Goal: Task Accomplishment & Management: Manage account settings

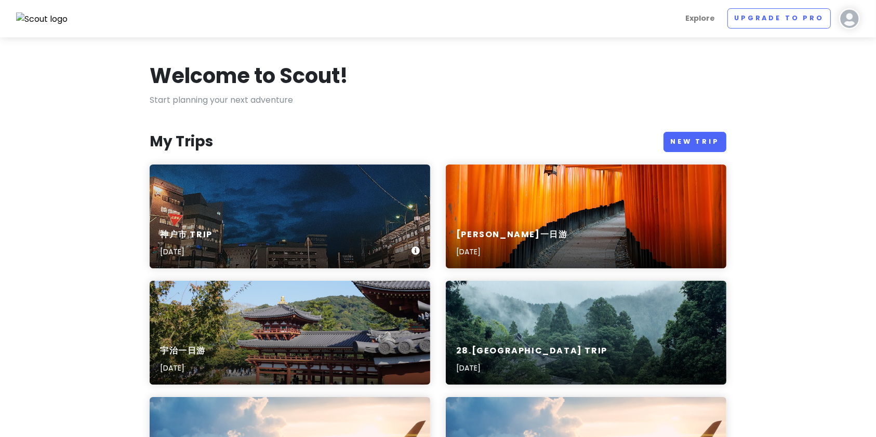
click at [241, 222] on div "神户市 Trip [DATE]" at bounding box center [290, 243] width 280 height 49
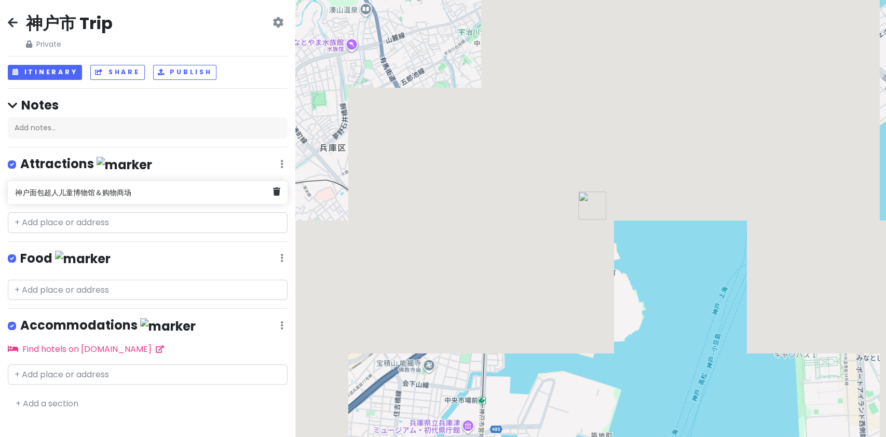
click at [195, 196] on div "神户面包超人儿童博物馆＆购物商场" at bounding box center [144, 192] width 258 height 15
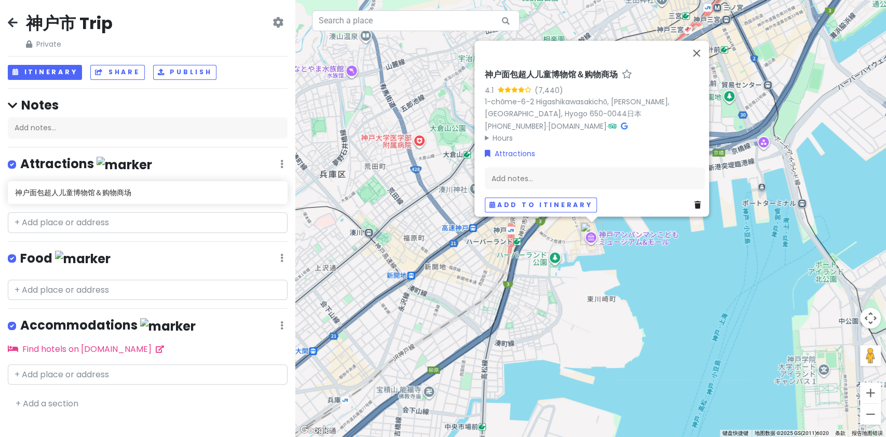
click at [190, 260] on div "Food Edit Reorder Delete List" at bounding box center [148, 260] width 280 height 21
click at [160, 365] on input "text" at bounding box center [148, 375] width 280 height 21
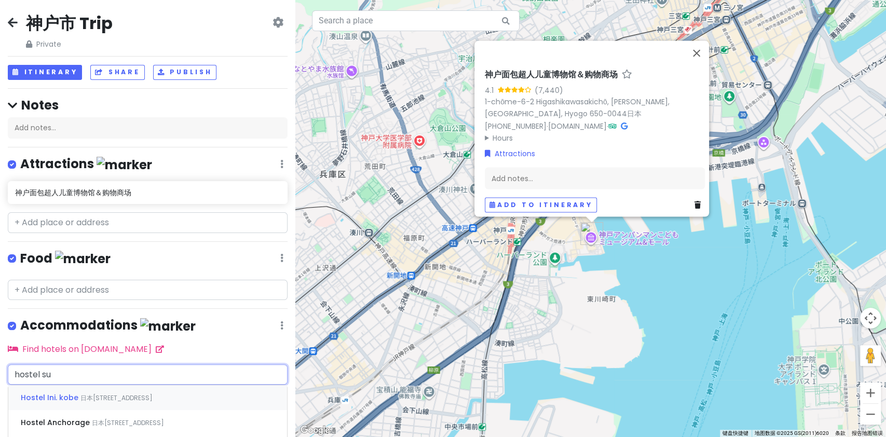
type input "hostel sui"
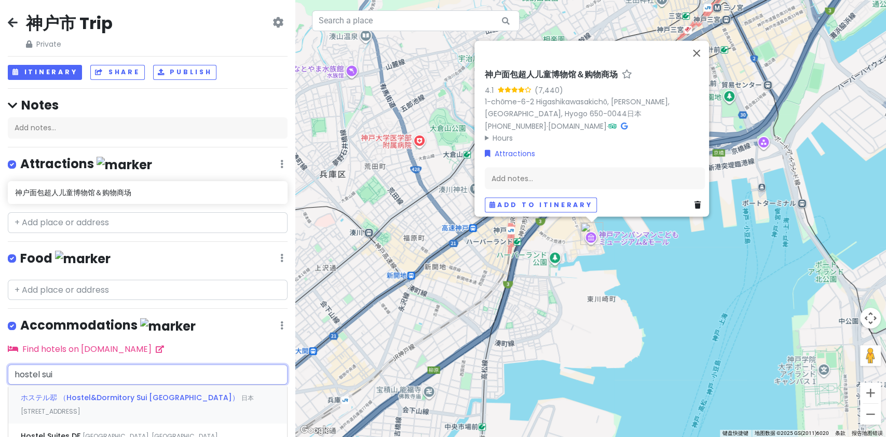
click at [167, 394] on span "ホステル翆 （Hostel&Dormitory Sui [GEOGRAPHIC_DATA]）" at bounding box center [131, 398] width 221 height 10
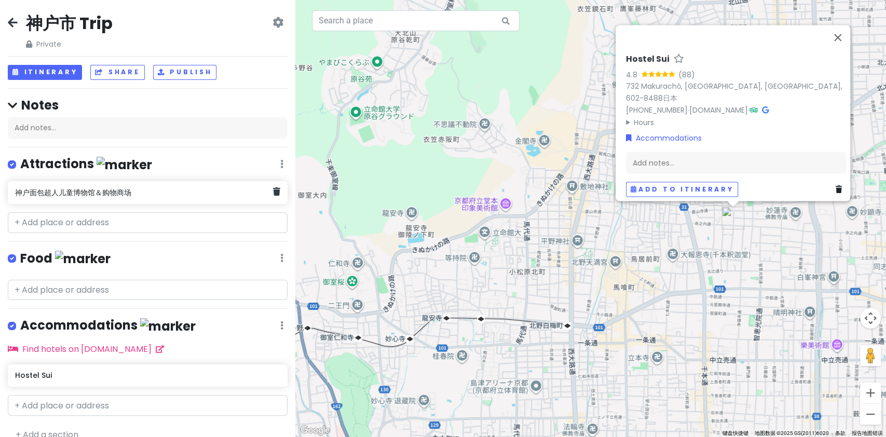
click at [144, 193] on h6 "神户面包超人儿童博物馆＆购物商场" at bounding box center [144, 192] width 258 height 9
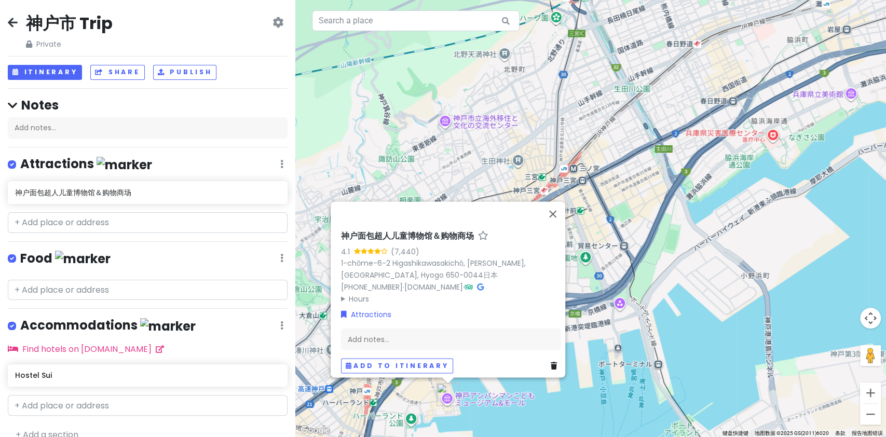
click at [460, 142] on div "神户面包超人儿童博物馆＆购物商场 4.1 (7,440) 1-chōme-6-2 Higashikawasakichō, [GEOGRAPHIC_DATA],…" at bounding box center [590, 218] width 591 height 437
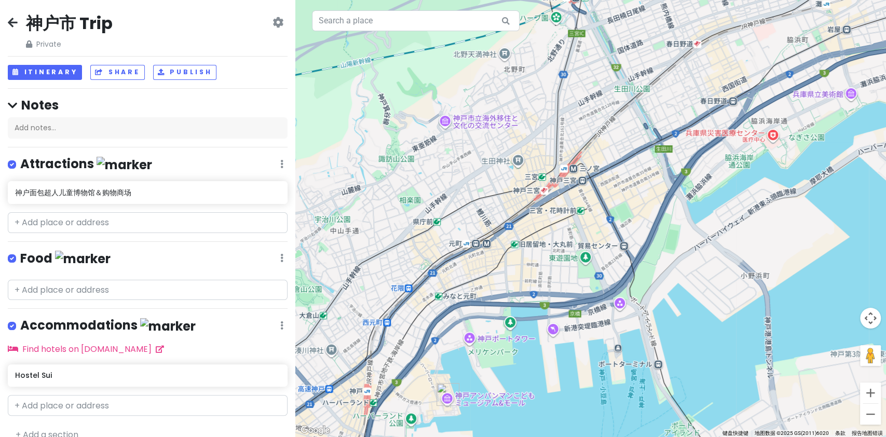
click at [15, 20] on icon at bounding box center [13, 22] width 10 height 8
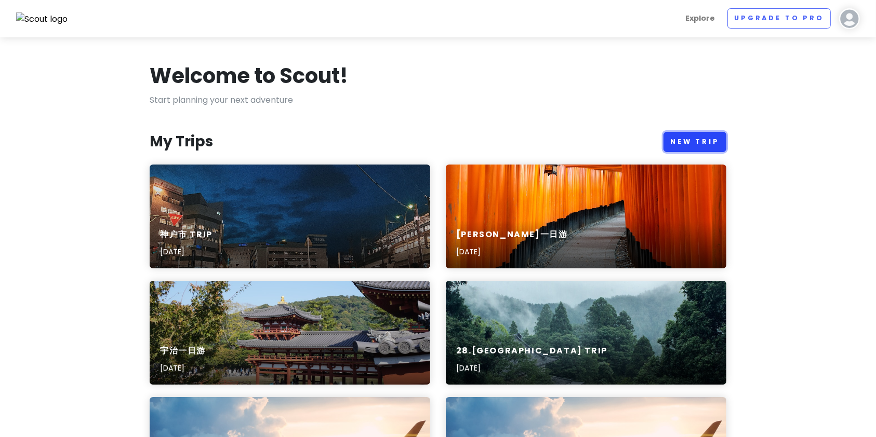
click at [686, 149] on link "New Trip" at bounding box center [694, 142] width 63 height 20
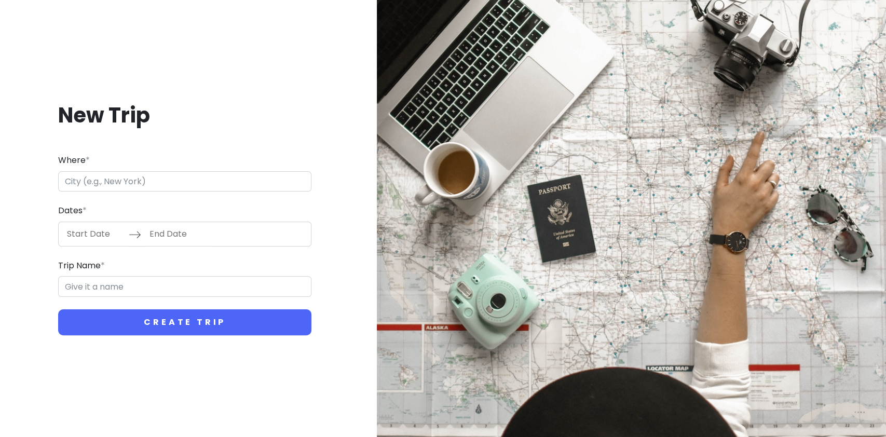
click at [218, 174] on input "Where *" at bounding box center [184, 181] width 253 height 21
drag, startPoint x: 229, startPoint y: 186, endPoint x: 212, endPoint y: 185, distance: 16.6
click at [212, 185] on input "Where *" at bounding box center [184, 181] width 253 height 21
type input "日本[GEOGRAPHIC_DATA][GEOGRAPHIC_DATA]"
type input "[GEOGRAPHIC_DATA] Trip"
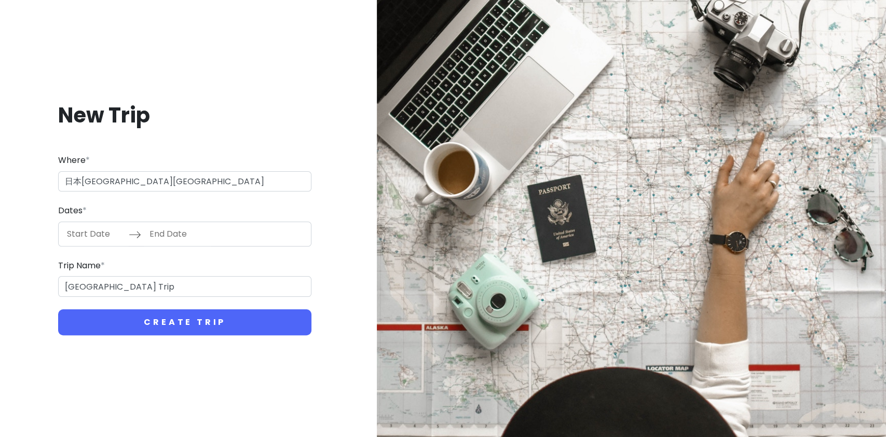
click at [104, 235] on input "Start Date" at bounding box center [95, 234] width 68 height 24
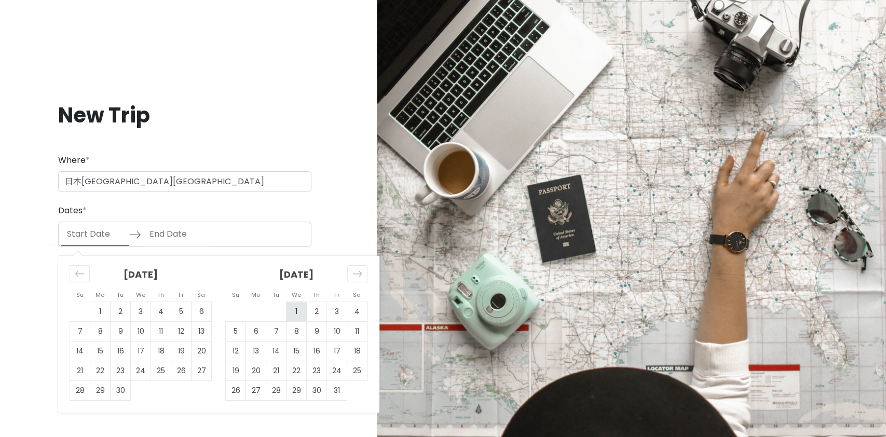
click at [299, 310] on td "1" at bounding box center [297, 312] width 20 height 20
click at [116, 391] on td "30" at bounding box center [121, 391] width 20 height 20
type input "[DATE]"
click at [119, 388] on td "30" at bounding box center [121, 391] width 20 height 20
type input "[DATE]"
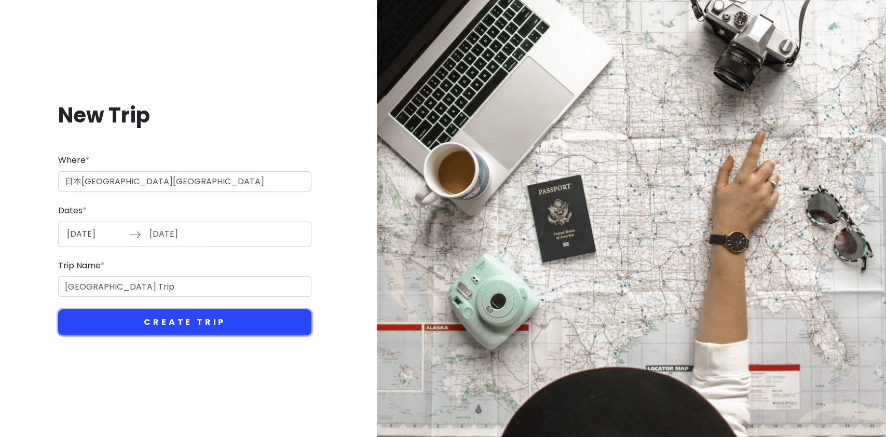
click at [150, 324] on button "Create Trip" at bounding box center [184, 323] width 253 height 26
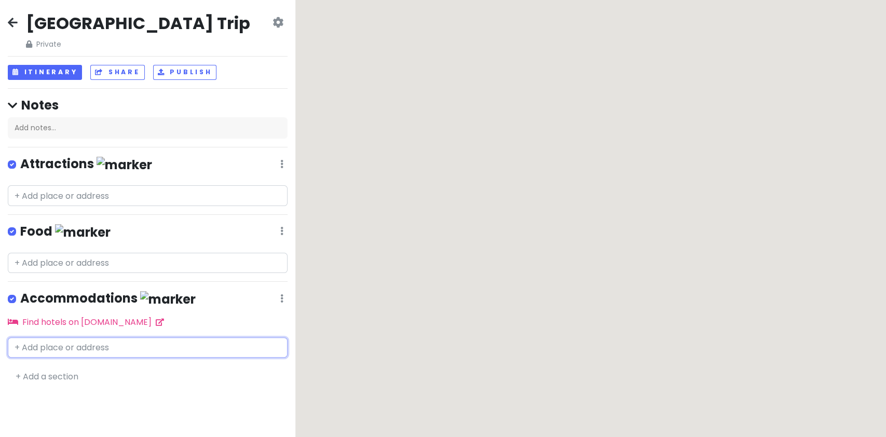
drag, startPoint x: 112, startPoint y: 339, endPoint x: 114, endPoint y: 345, distance: 6.4
click at [112, 339] on input "text" at bounding box center [148, 348] width 280 height 21
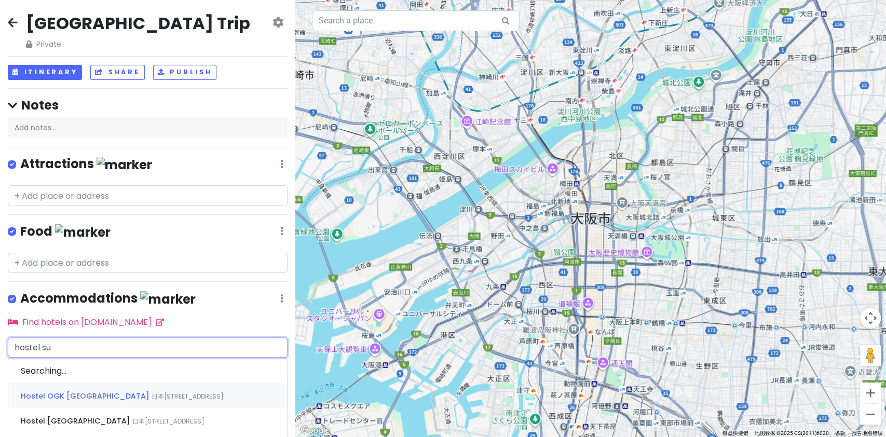
type input "hostel sui"
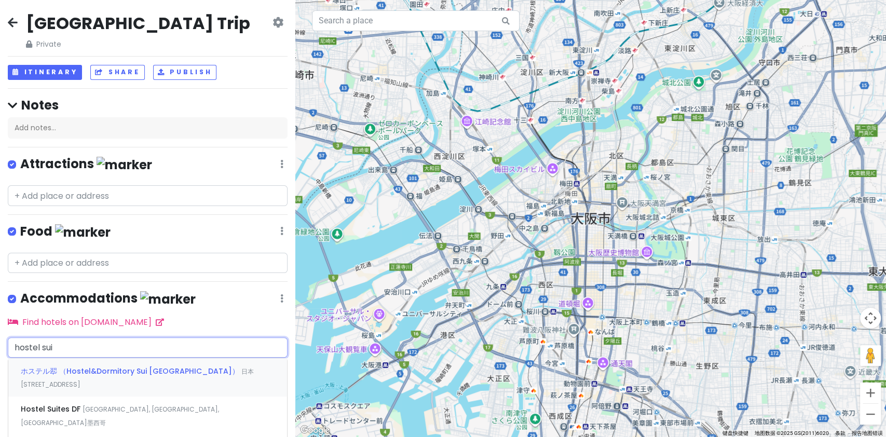
click at [153, 367] on span "ホステル翆 （Hostel&Dormitory Sui [GEOGRAPHIC_DATA]）" at bounding box center [131, 371] width 221 height 10
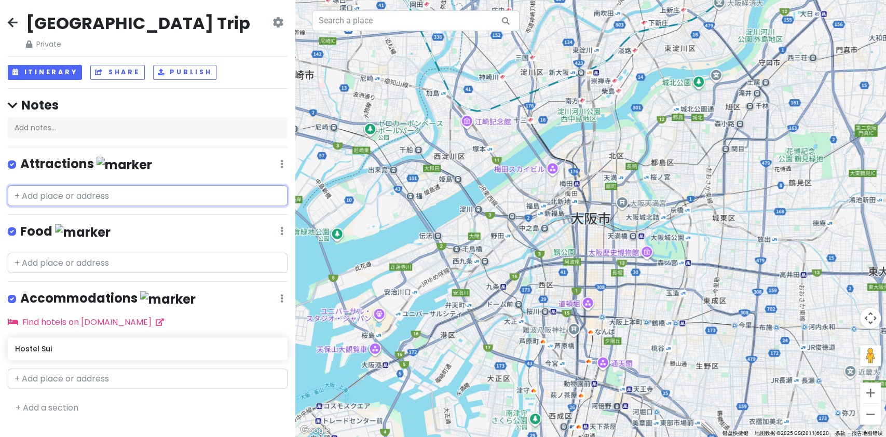
click at [196, 191] on input "text" at bounding box center [148, 195] width 280 height 21
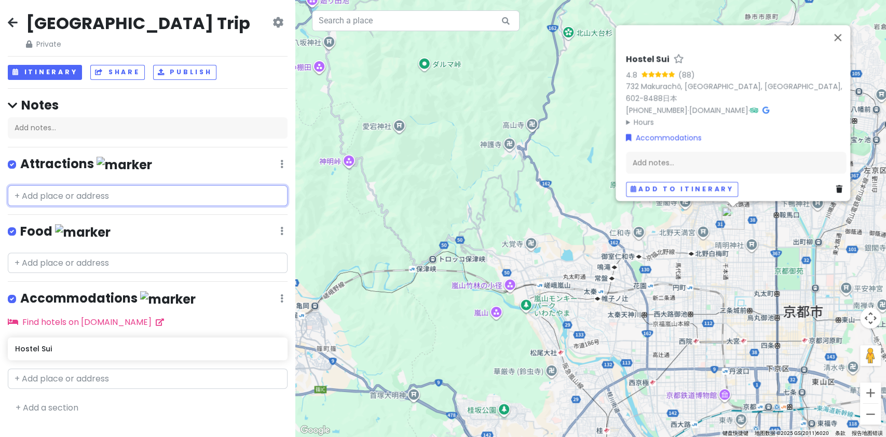
click at [156, 196] on input "text" at bounding box center [148, 195] width 280 height 21
paste input "[GEOGRAPHIC_DATA]（[GEOGRAPHIC_DATA]店）"
type input "[GEOGRAPHIC_DATA]（[GEOGRAPHIC_DATA]店）"
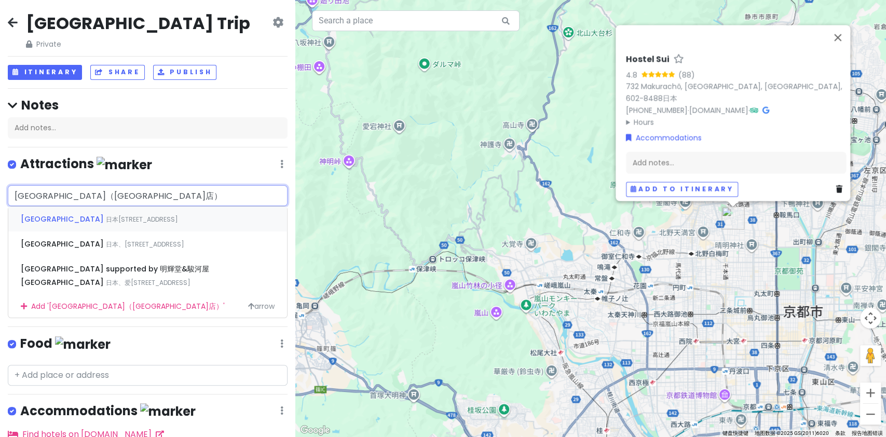
click at [164, 218] on span "日本[STREET_ADDRESS]" at bounding box center [142, 219] width 72 height 9
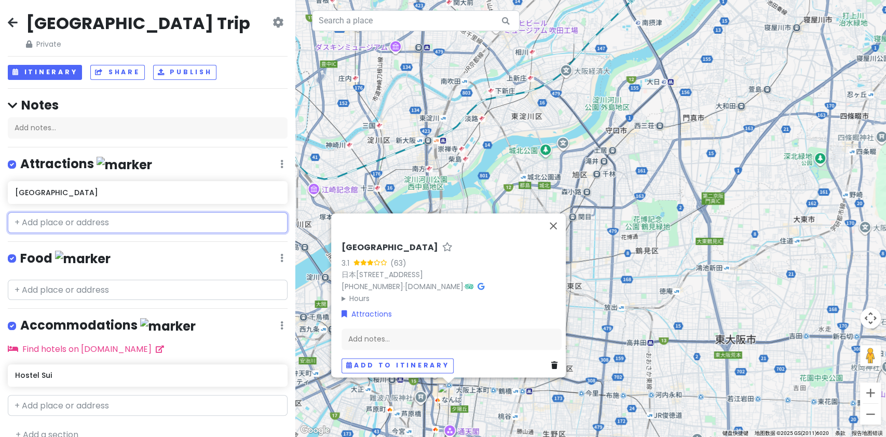
click at [52, 223] on input "text" at bounding box center [148, 222] width 280 height 21
paste input "[GEOGRAPHIC_DATA]（[GEOGRAPHIC_DATA]店）"
type input "[GEOGRAPHIC_DATA]（[GEOGRAPHIC_DATA]店）"
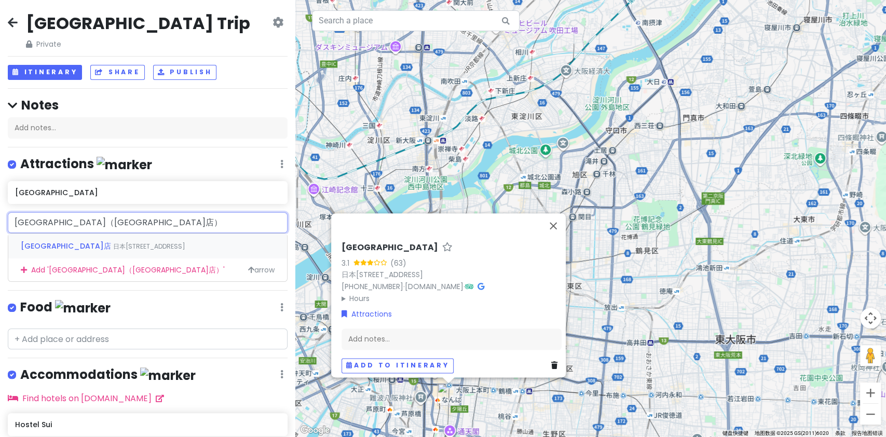
click at [113, 243] on span "日本[STREET_ADDRESS]" at bounding box center [149, 246] width 72 height 9
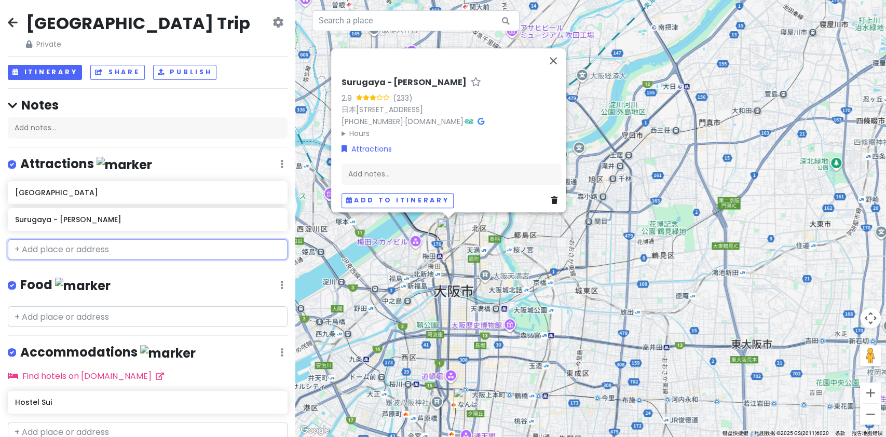
click at [120, 249] on input "text" at bounding box center [148, 249] width 280 height 21
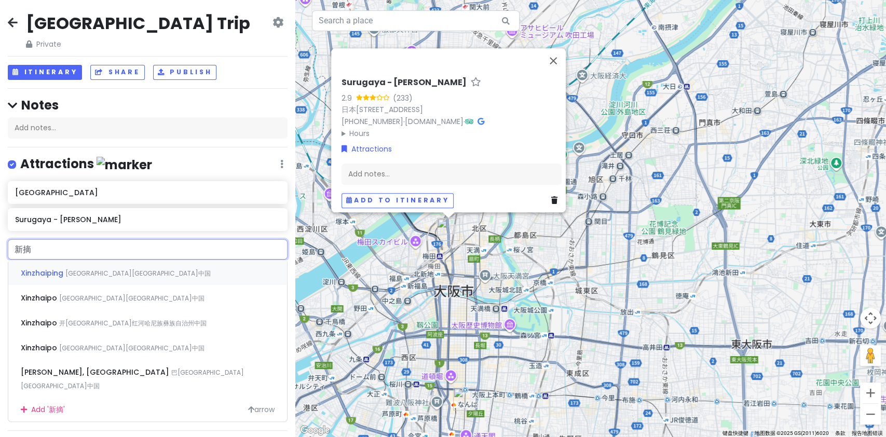
type input "新"
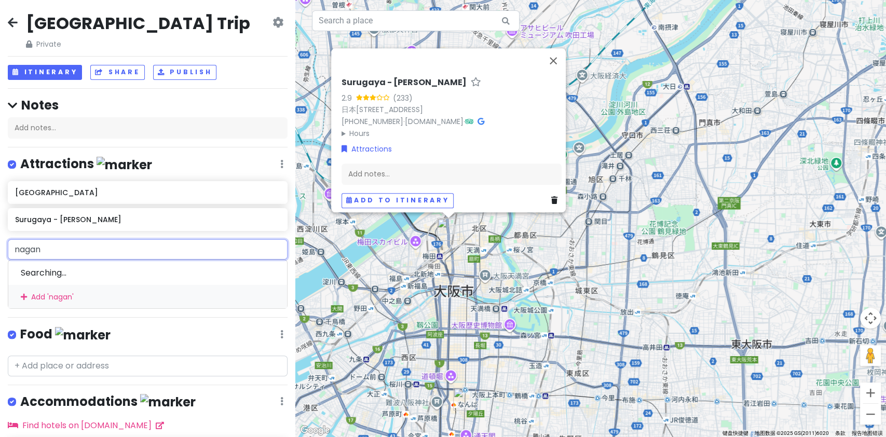
type input "[GEOGRAPHIC_DATA]"
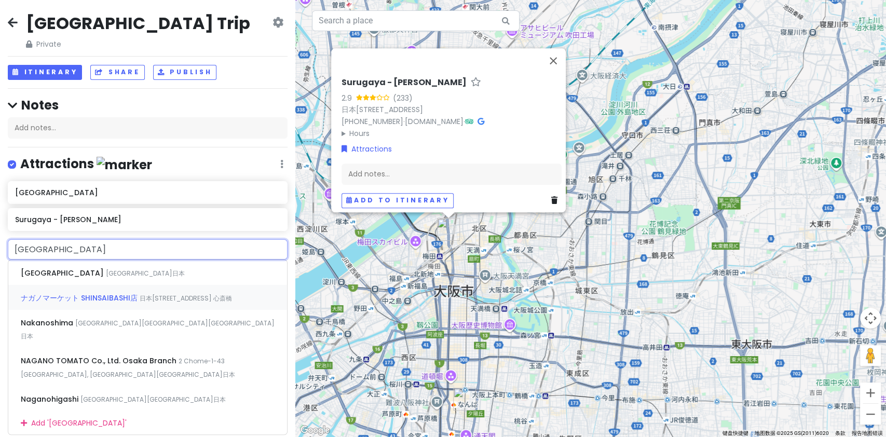
click at [173, 301] on div "ナガノマーケット SHINSAIBASHI店 日本[STREET_ADDRESS] 心斎橋" at bounding box center [147, 297] width 279 height 25
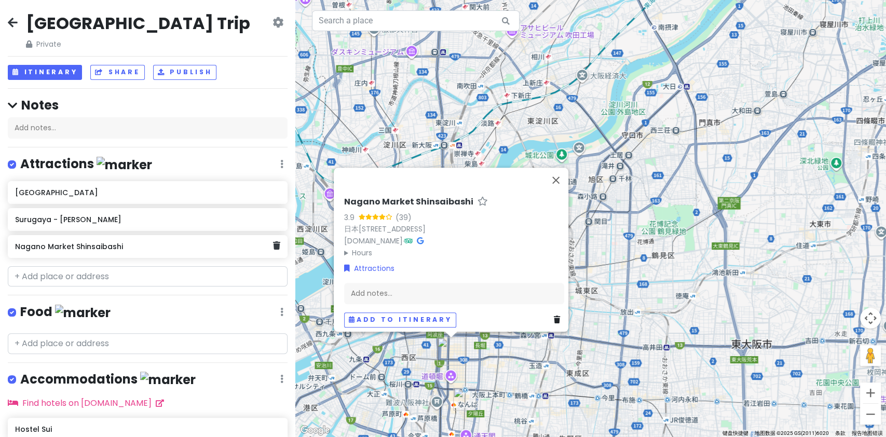
click at [165, 247] on h6 "Nagano Market Shinsaibashi" at bounding box center [144, 246] width 258 height 9
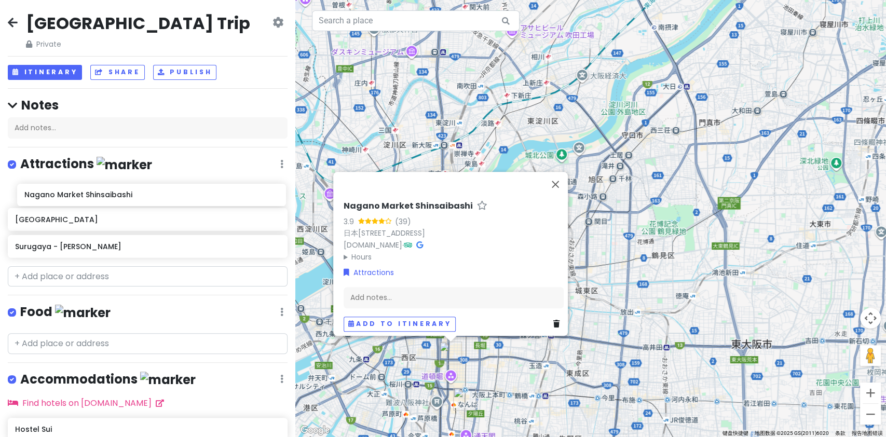
drag, startPoint x: 121, startPoint y: 250, endPoint x: 131, endPoint y: 198, distance: 52.4
click at [131, 198] on div "[GEOGRAPHIC_DATA] [GEOGRAPHIC_DATA] - [PERSON_NAME] Nagano Market Shinsaibashi" at bounding box center [147, 221] width 295 height 80
click at [100, 277] on input "text" at bounding box center [148, 276] width 280 height 21
paste input "hepfive"
type input "hepfive"
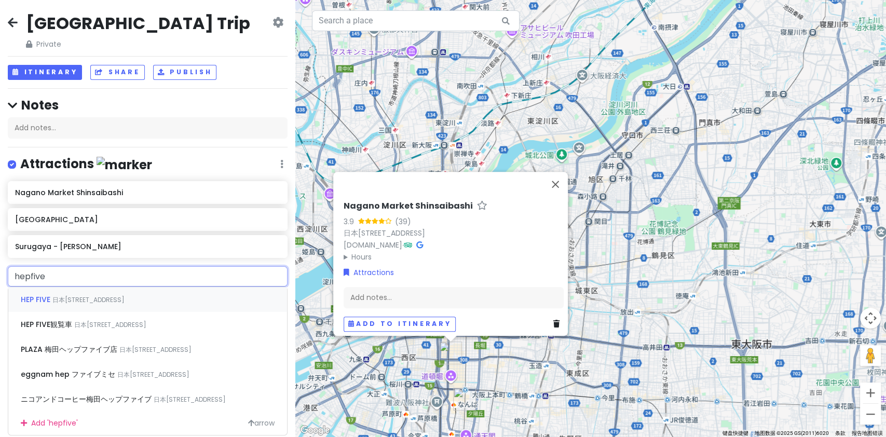
click at [104, 297] on span "日本[STREET_ADDRESS]" at bounding box center [88, 299] width 72 height 9
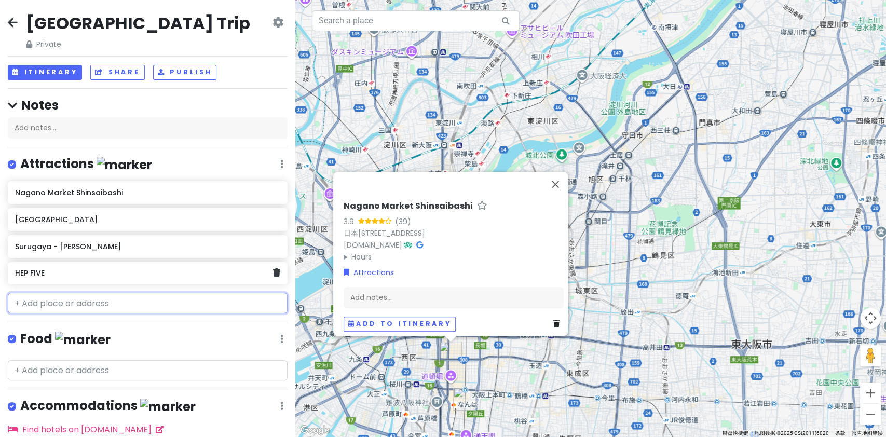
click at [102, 272] on h6 "HEP FIVE" at bounding box center [144, 272] width 258 height 9
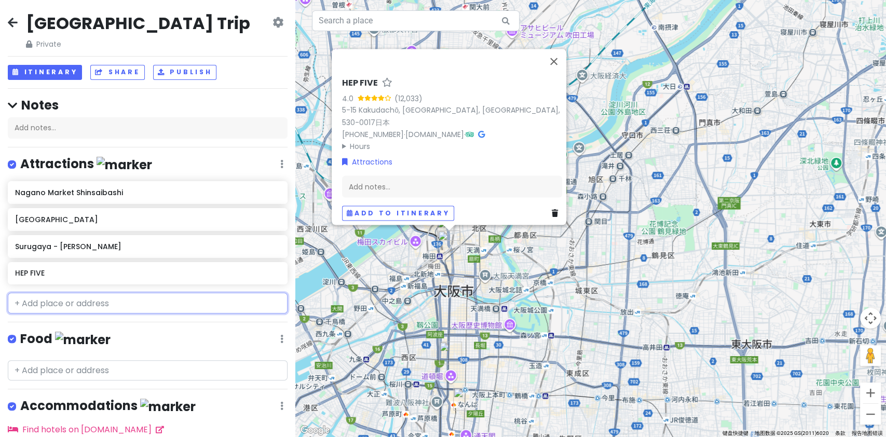
click at [131, 305] on input "text" at bounding box center [148, 303] width 280 height 21
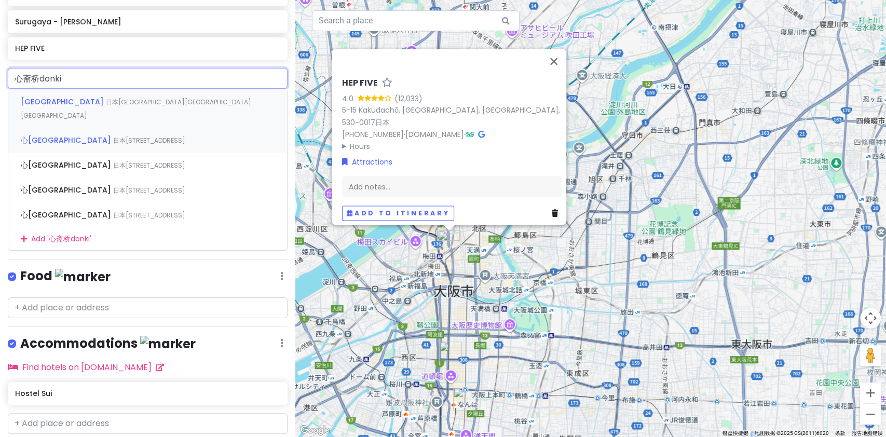
scroll to position [174, 0]
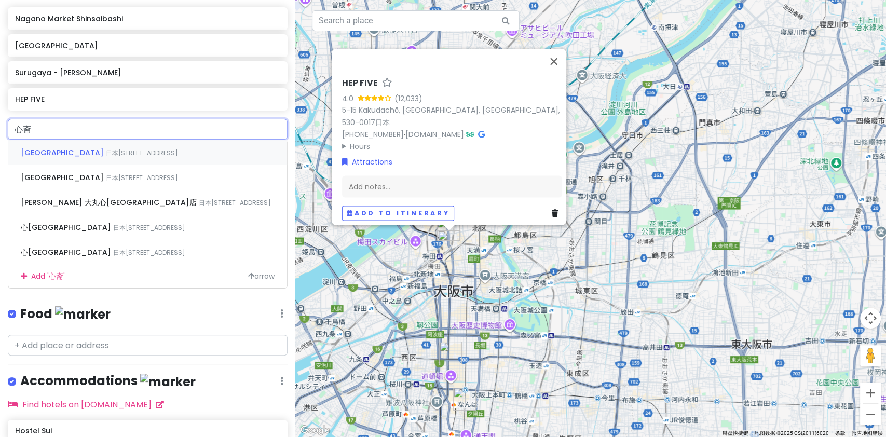
type input "心"
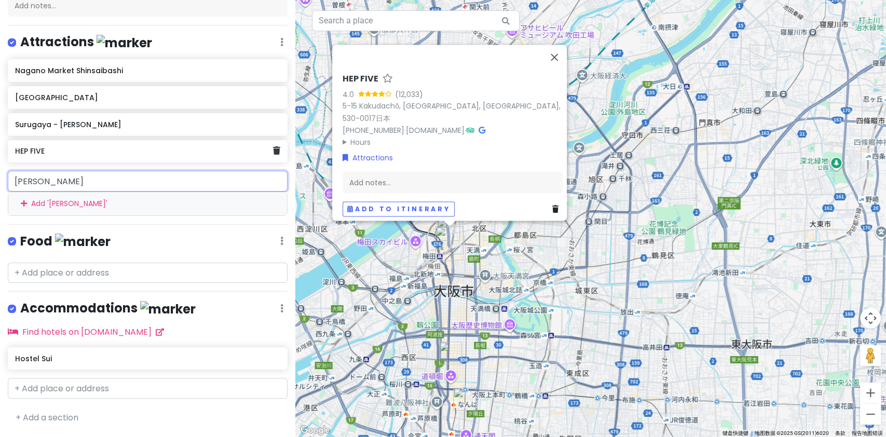
scroll to position [118, 0]
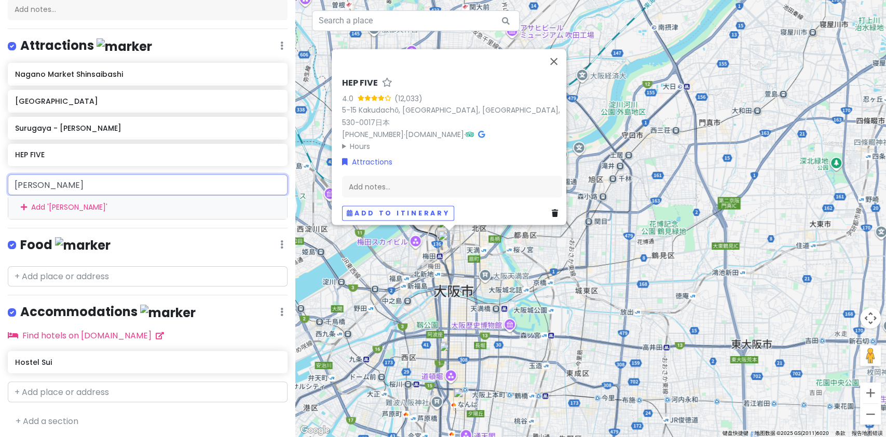
click at [204, 179] on input "[PERSON_NAME]" at bounding box center [148, 184] width 280 height 21
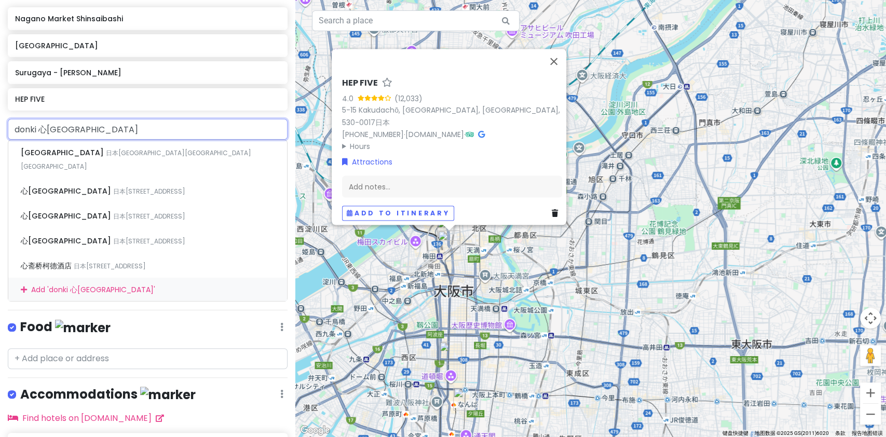
click at [125, 128] on input "donki 心[GEOGRAPHIC_DATA]" at bounding box center [148, 129] width 280 height 21
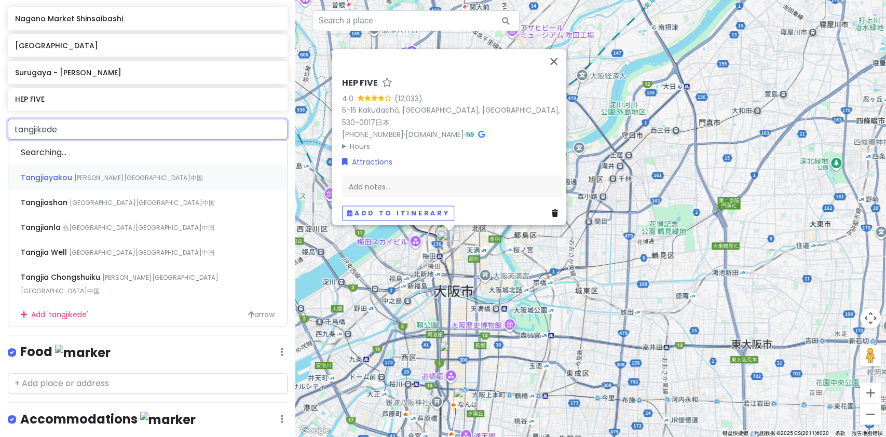
type input "唐吉坷德"
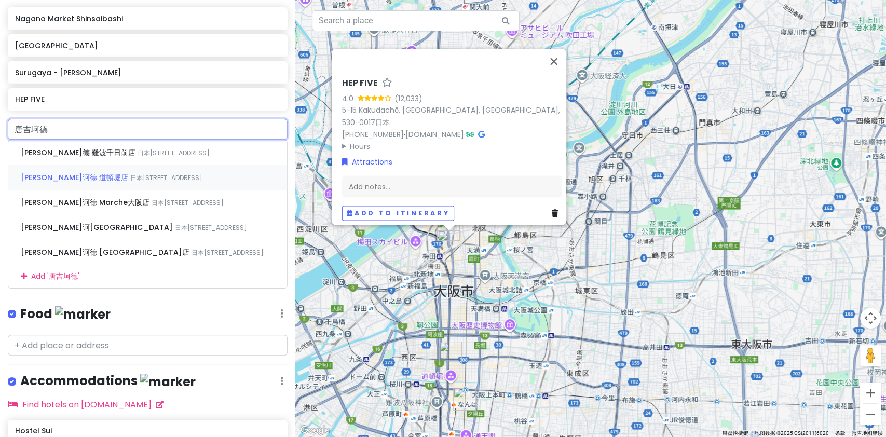
click at [144, 180] on span "日本[STREET_ADDRESS]" at bounding box center [166, 177] width 72 height 9
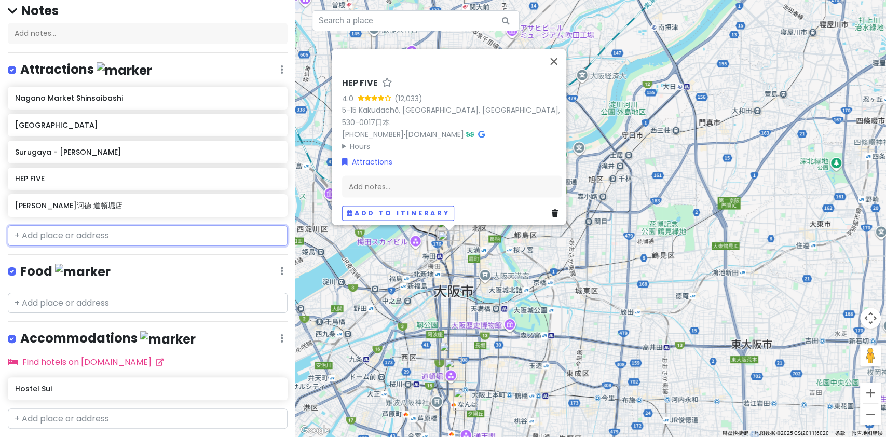
scroll to position [121, 0]
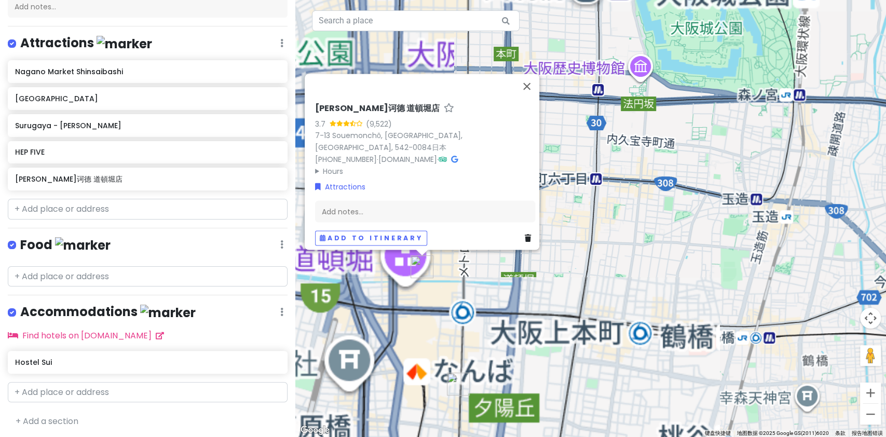
drag, startPoint x: 474, startPoint y: 378, endPoint x: 629, endPoint y: 239, distance: 208.5
click at [629, 239] on div "[PERSON_NAME]诃德 道頓堀店 3.7 (9,522) 7-13 Souemonchō, [GEOGRAPHIC_DATA], [GEOGRAPHI…" at bounding box center [590, 218] width 591 height 437
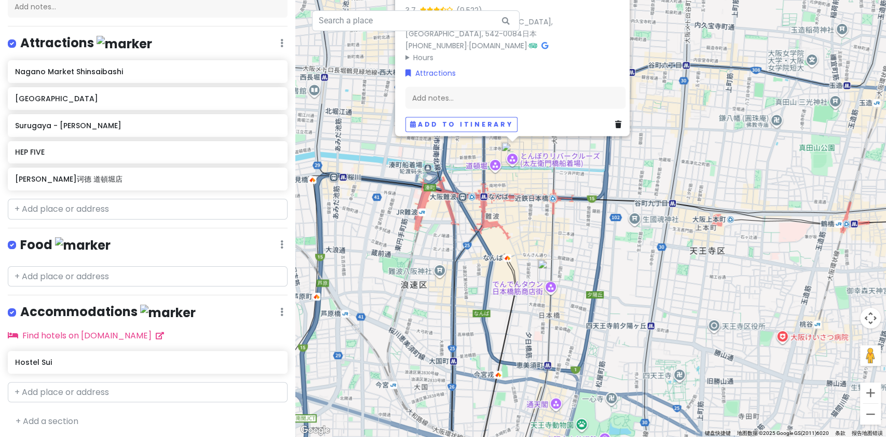
click at [191, 218] on div "[GEOGRAPHIC_DATA] Trip Private Change Dates Make a Copy Delete Trip Go Pro ⚡️ G…" at bounding box center [147, 218] width 295 height 437
click at [195, 207] on input "text" at bounding box center [148, 209] width 280 height 21
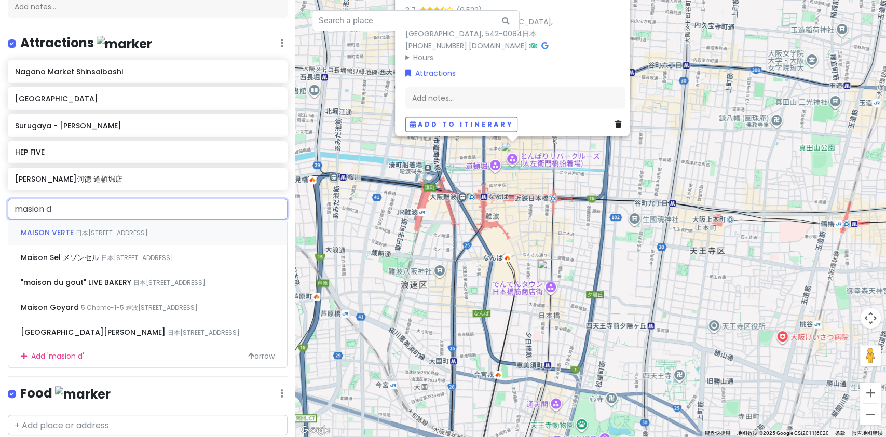
type input "masion de"
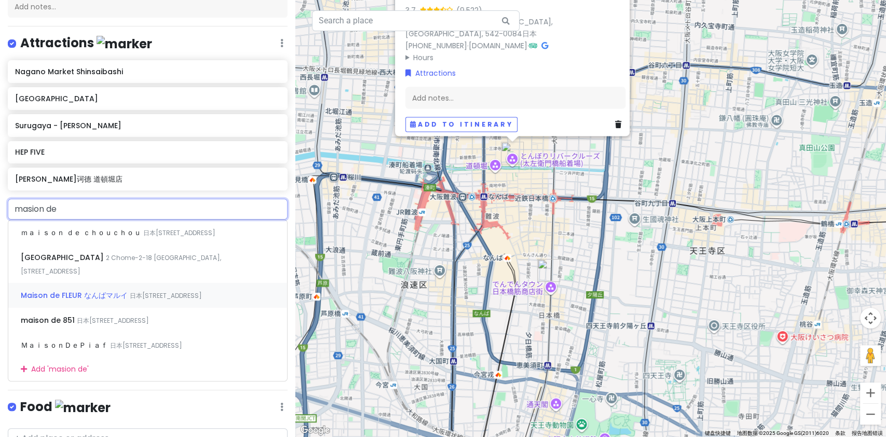
click at [158, 300] on span "日本[STREET_ADDRESS]" at bounding box center [166, 295] width 72 height 9
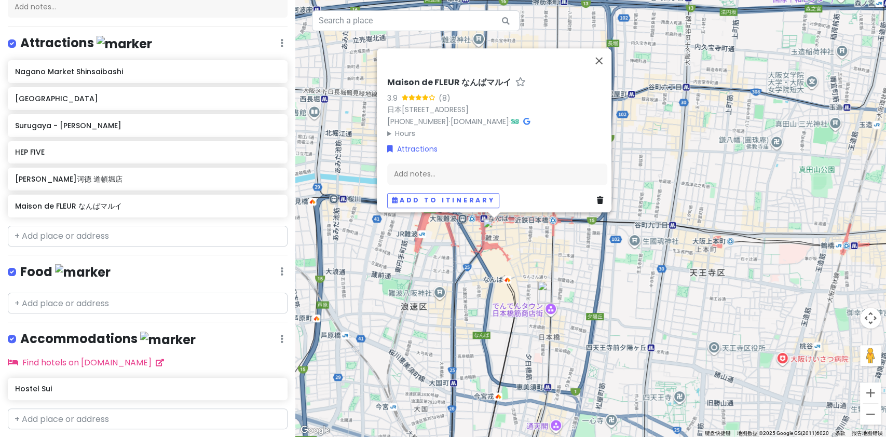
drag, startPoint x: 432, startPoint y: 280, endPoint x: 434, endPoint y: 288, distance: 7.7
click at [433, 279] on div "Maison de FLEUR なんばマルイ 3.9 (8) 日本[STREET_ADDRESS][PERSON_NAME]-chōme−8−９ なんばマルイ…" at bounding box center [590, 218] width 591 height 437
click at [535, 234] on div "Maison de FLEUR なんばマルイ 3.9 (8) 日本[STREET_ADDRESS][PERSON_NAME]-chōme−8−９ なんばマルイ…" at bounding box center [590, 218] width 591 height 437
